Goal: Transaction & Acquisition: Purchase product/service

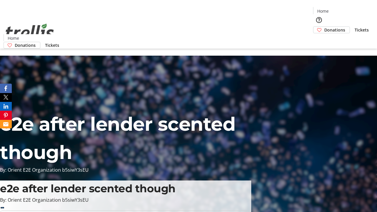
click at [324, 27] on span "Donations" at bounding box center [334, 30] width 21 height 6
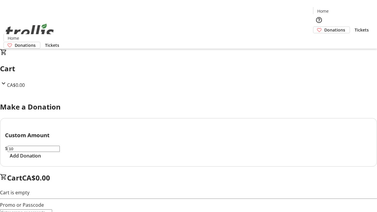
click at [41, 159] on span "Add Donation" at bounding box center [25, 155] width 31 height 7
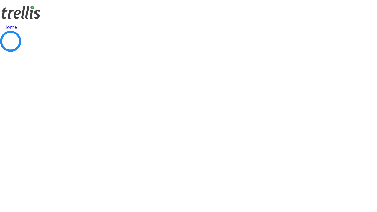
select select "CA"
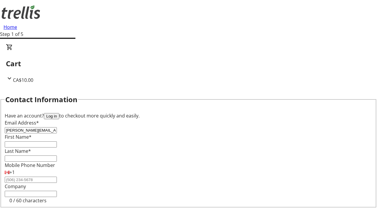
type input "[PERSON_NAME][EMAIL_ADDRESS][DOMAIN_NAME]"
type input "[PERSON_NAME]"
type input "Sawayn"
type input "[STREET_ADDRESS][PERSON_NAME]"
type input "Kelowna"
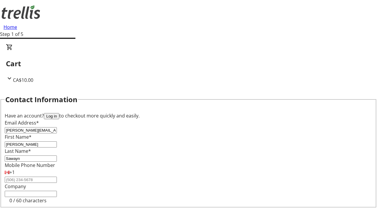
select select "BC"
type input "Kelowna"
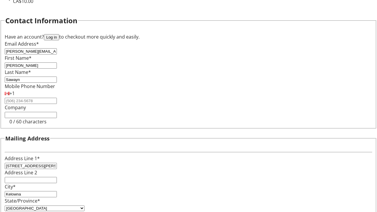
type input "V1Y 0C2"
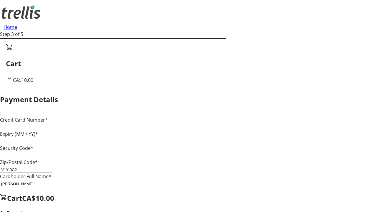
type input "V1Y 0C2"
